Goal: Navigation & Orientation: Find specific page/section

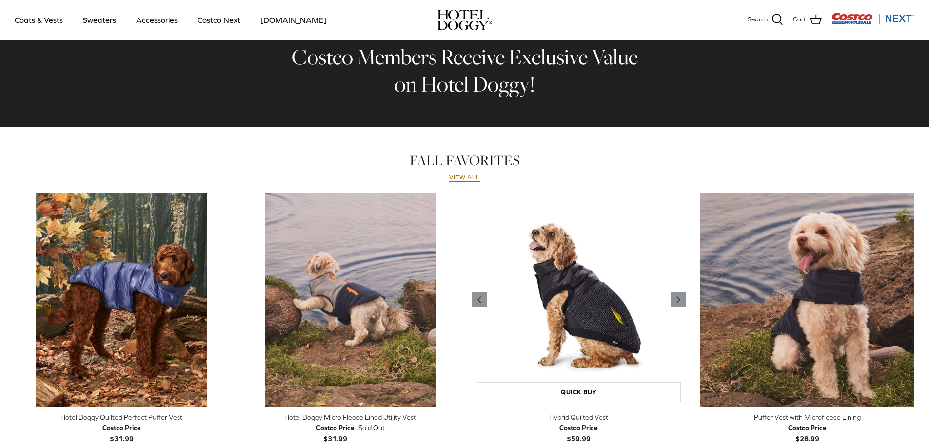
scroll to position [324, 0]
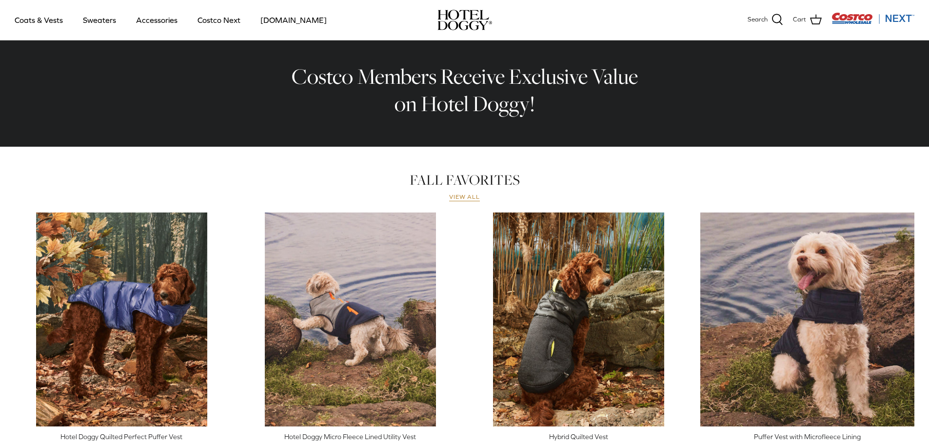
click at [462, 199] on link "View all" at bounding box center [464, 198] width 31 height 8
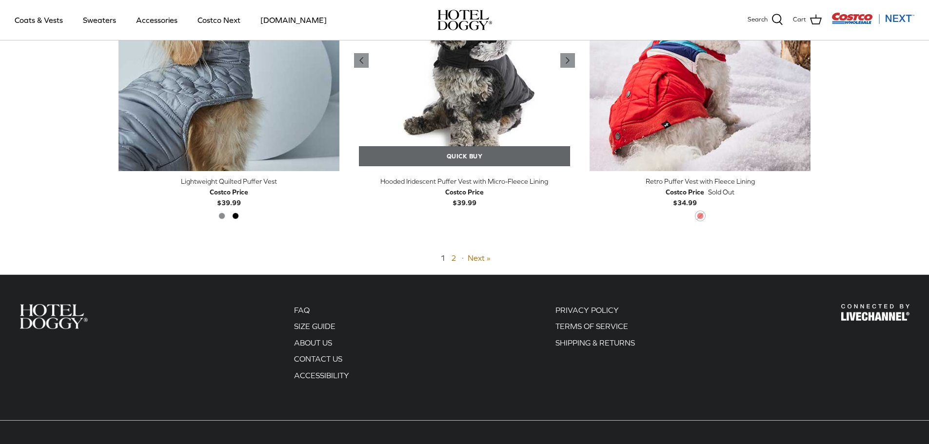
scroll to position [2438, 0]
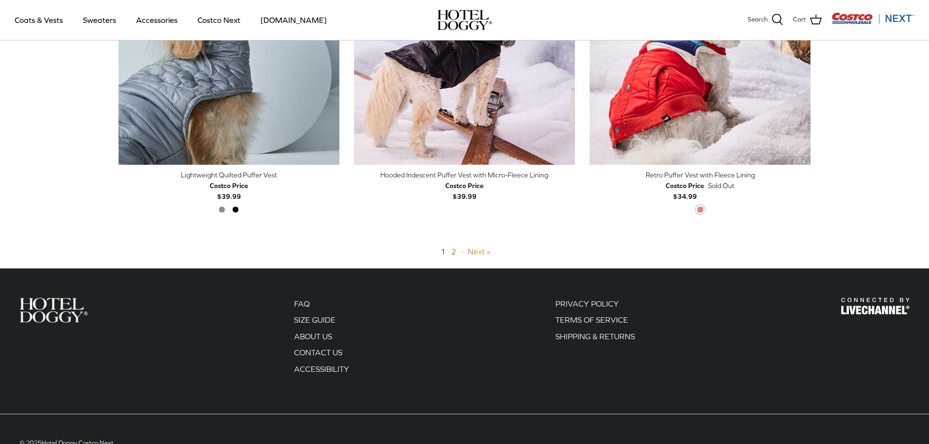
click at [475, 255] on link "Next »" at bounding box center [479, 251] width 23 height 9
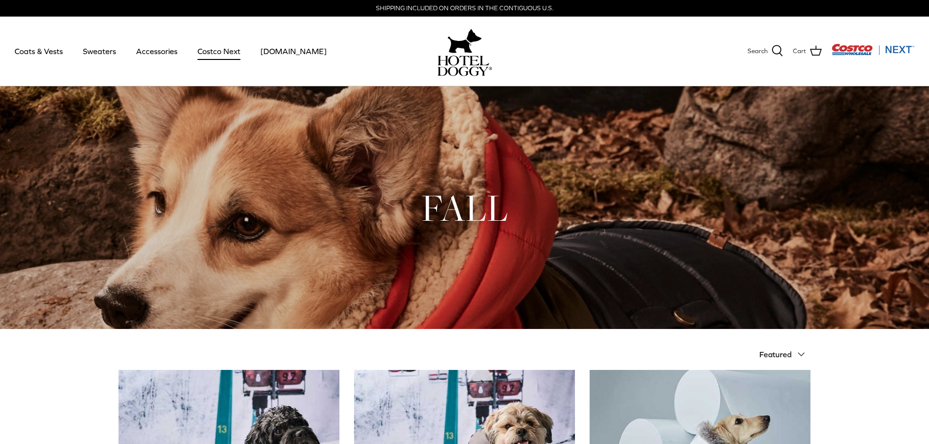
click at [218, 53] on link "Costco Next" at bounding box center [219, 51] width 60 height 33
